Goal: Task Accomplishment & Management: Use online tool/utility

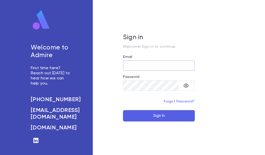
click at [143, 64] on input "Email" at bounding box center [159, 66] width 72 height 10
type input "**********"
click at [123, 110] on button "Sign In" at bounding box center [159, 115] width 72 height 11
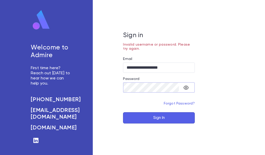
click at [98, 83] on div "**********" at bounding box center [159, 77] width 133 height 155
click at [123, 112] on button "Sign In" at bounding box center [159, 117] width 72 height 11
click at [188, 86] on icon "toggle password visibility" at bounding box center [186, 88] width 6 height 6
click at [171, 116] on button "Sign In" at bounding box center [159, 117] width 72 height 11
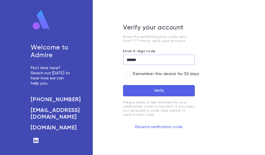
type input "******"
click at [180, 67] on div "****** ​" at bounding box center [159, 62] width 72 height 14
drag, startPoint x: 181, startPoint y: 71, endPoint x: 175, endPoint y: 79, distance: 9.5
click at [181, 71] on label "Remember this device for 30 days" at bounding box center [161, 74] width 76 height 10
click at [161, 87] on button "Verify" at bounding box center [159, 90] width 72 height 11
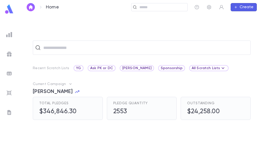
click at [5, 35] on div at bounding box center [9, 34] width 9 height 9
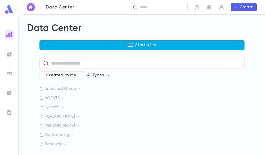
click at [106, 46] on button "Start a List" at bounding box center [142, 45] width 205 height 10
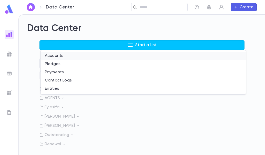
click at [60, 57] on li "Accounts" at bounding box center [143, 56] width 205 height 8
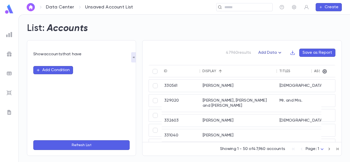
click at [265, 53] on button "Add Data" at bounding box center [271, 53] width 31 height 8
click at [265, 53] on div at bounding box center [175, 81] width 350 height 162
drag, startPoint x: 276, startPoint y: 52, endPoint x: 278, endPoint y: 64, distance: 12.2
click at [265, 52] on button "Add Data" at bounding box center [271, 53] width 31 height 8
click at [265, 74] on li "Giving History" at bounding box center [276, 71] width 37 height 8
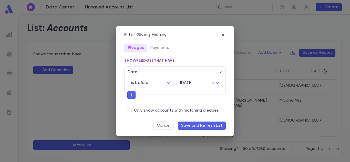
click at [198, 125] on button "Save and Refresh List" at bounding box center [202, 126] width 48 height 8
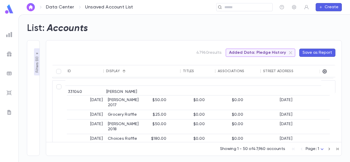
scroll to position [205, 0]
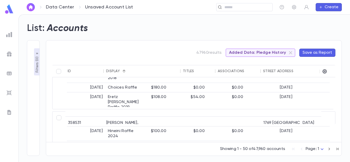
click at [265, 51] on button "Save as Report" at bounding box center [318, 53] width 36 height 8
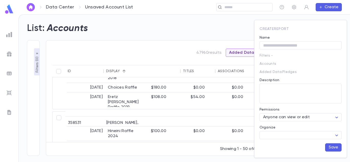
drag, startPoint x: 193, startPoint y: 47, endPoint x: 194, endPoint y: 51, distance: 3.2
click at [192, 48] on div at bounding box center [175, 81] width 350 height 162
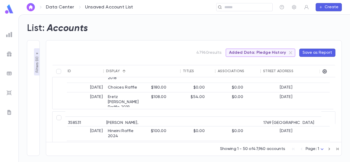
click at [265, 53] on span "Added Data: Pledge History" at bounding box center [257, 52] width 63 height 5
click at [265, 53] on icon at bounding box center [290, 52] width 3 height 3
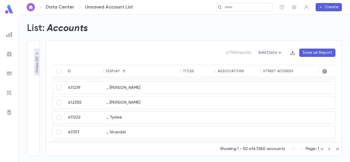
click at [265, 54] on icon "button" at bounding box center [292, 52] width 5 height 5
click at [265, 50] on div at bounding box center [175, 81] width 350 height 162
click at [265, 52] on button "Add Data" at bounding box center [271, 53] width 31 height 8
click at [265, 55] on div at bounding box center [175, 81] width 350 height 162
click at [265, 53] on button "Add Data" at bounding box center [271, 53] width 31 height 8
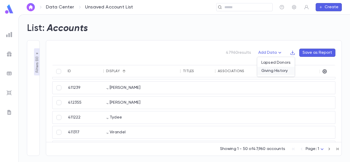
click at [265, 71] on li "Giving History" at bounding box center [276, 71] width 37 height 8
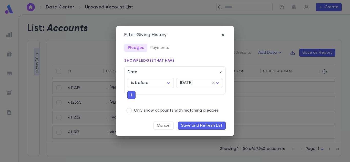
click at [196, 126] on button "Save and Refresh List" at bounding box center [202, 126] width 48 height 8
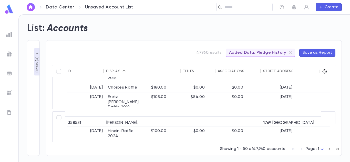
click at [265, 72] on icon "button" at bounding box center [325, 72] width 4 height 4
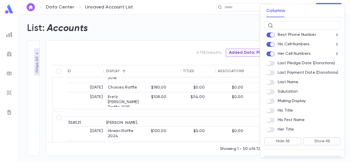
scroll to position [0, 0]
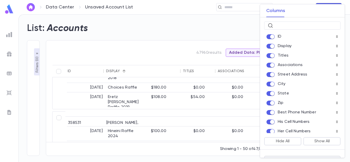
click at [178, 29] on div at bounding box center [175, 81] width 350 height 162
